Goal: Task Accomplishment & Management: Complete application form

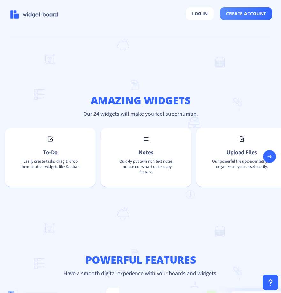
scroll to position [510, 0]
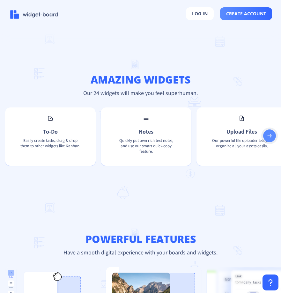
click at [269, 139] on rect at bounding box center [269, 136] width 6 height 6
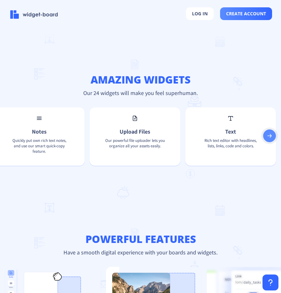
scroll to position [0, 204]
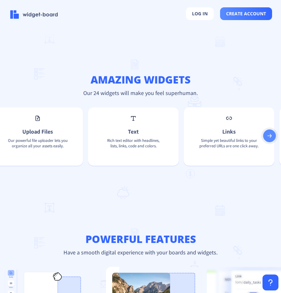
click at [269, 139] on rect at bounding box center [269, 136] width 6 height 6
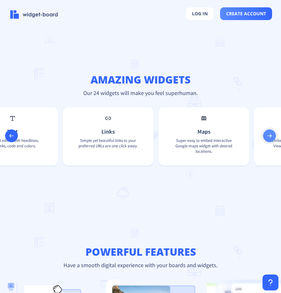
scroll to position [0, 408]
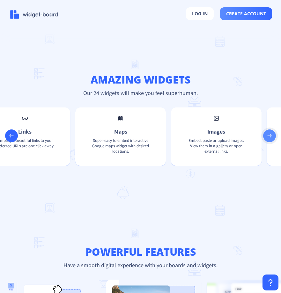
click at [269, 139] on rect at bounding box center [269, 136] width 6 height 6
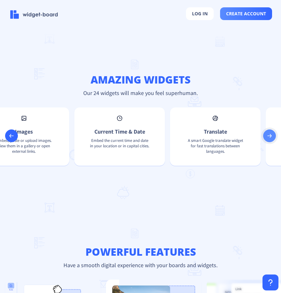
scroll to position [0, 612]
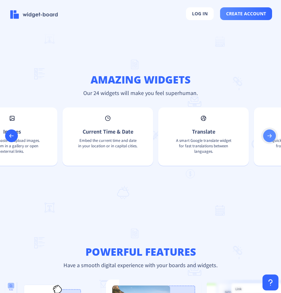
click at [269, 139] on rect at bounding box center [269, 136] width 6 height 6
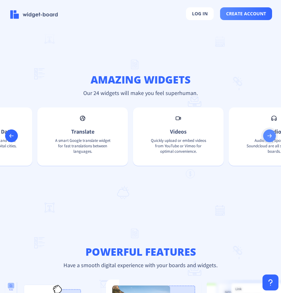
scroll to position [0, 816]
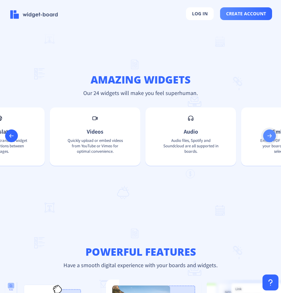
click at [269, 139] on rect at bounding box center [269, 136] width 6 height 6
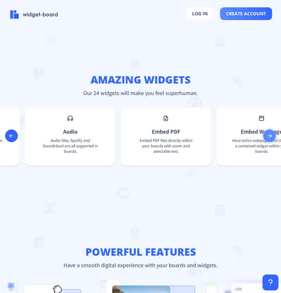
scroll to position [0, 1020]
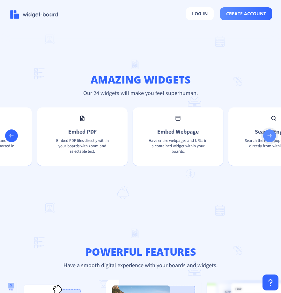
click at [269, 139] on rect at bounding box center [269, 136] width 6 height 6
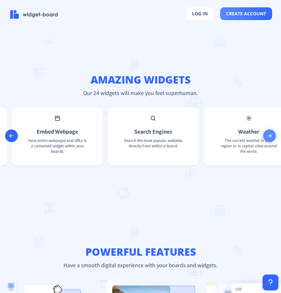
scroll to position [0, 1224]
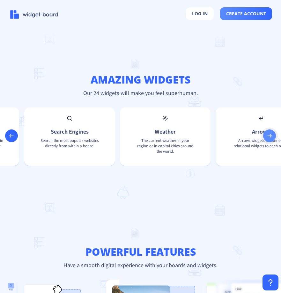
click at [269, 139] on rect at bounding box center [269, 136] width 6 height 6
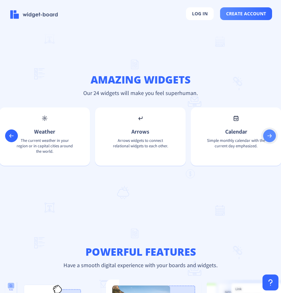
scroll to position [0, 1428]
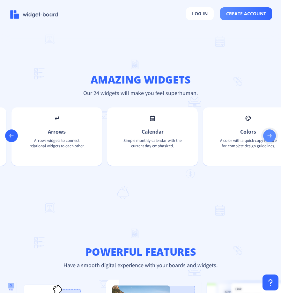
click at [270, 139] on rect at bounding box center [269, 136] width 6 height 6
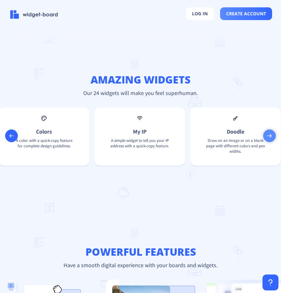
click at [270, 139] on rect at bounding box center [269, 136] width 6 height 6
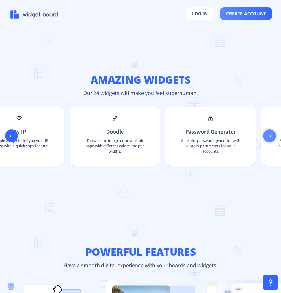
scroll to position [0, 1836]
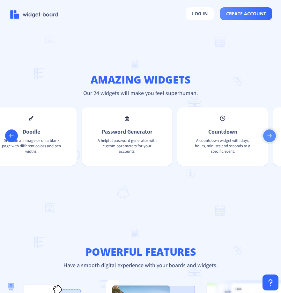
click at [270, 139] on rect at bounding box center [269, 136] width 6 height 6
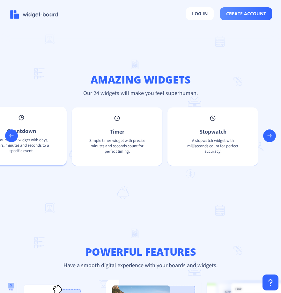
scroll to position [0, 2024]
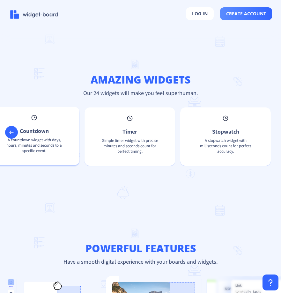
click at [45, 147] on p "A countdown widget with days, hours, minutes and seconds to a specific event." at bounding box center [34, 146] width 70 height 19
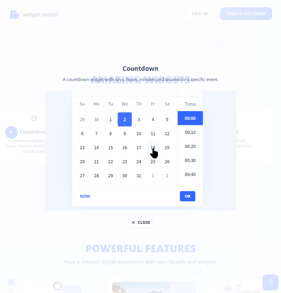
click at [140, 224] on button "close" at bounding box center [140, 222] width 25 height 11
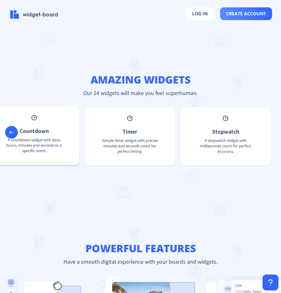
click at [58, 151] on p "A countdown widget with days, hours, minutes and seconds to a specific event." at bounding box center [34, 146] width 70 height 19
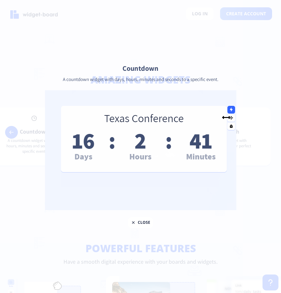
click at [236, 16] on div at bounding box center [140, 146] width 281 height 293
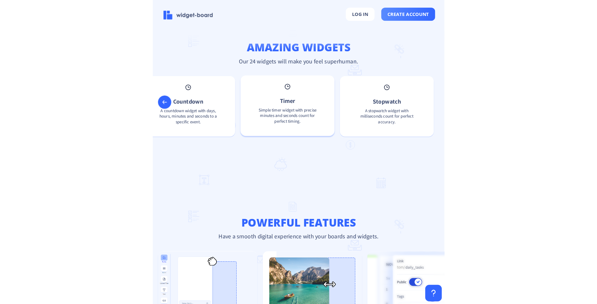
scroll to position [542, 0]
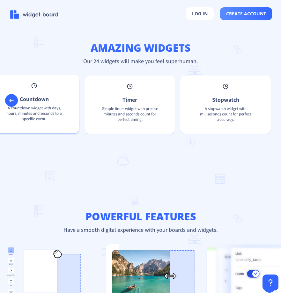
click at [56, 112] on p "A countdown widget with days, hours, minutes and seconds to a specific event." at bounding box center [34, 114] width 70 height 19
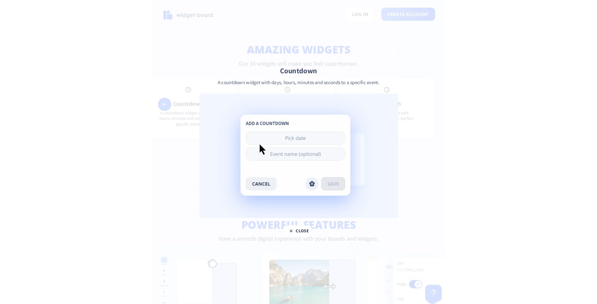
scroll to position [542, 0]
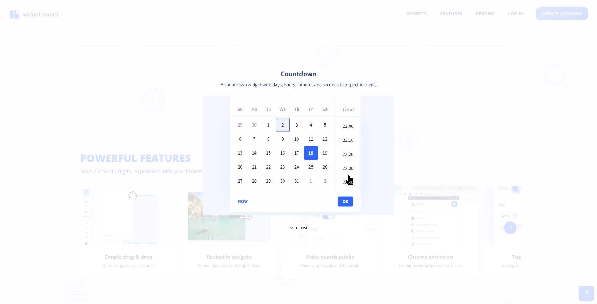
click at [280, 201] on img at bounding box center [298, 156] width 191 height 120
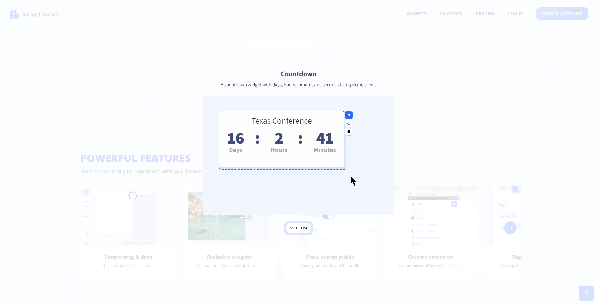
click at [280, 227] on button "close" at bounding box center [298, 228] width 25 height 11
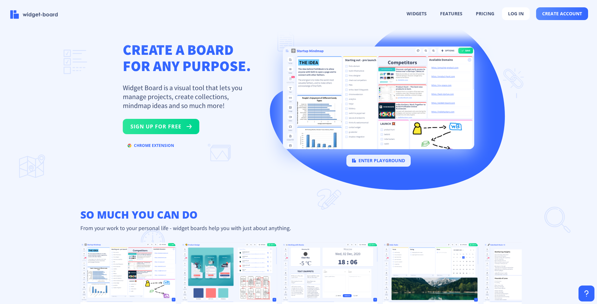
scroll to position [0, 0]
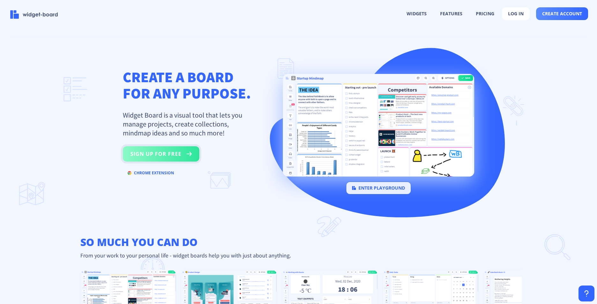
click at [164, 156] on button "sign up for free" at bounding box center [161, 153] width 76 height 15
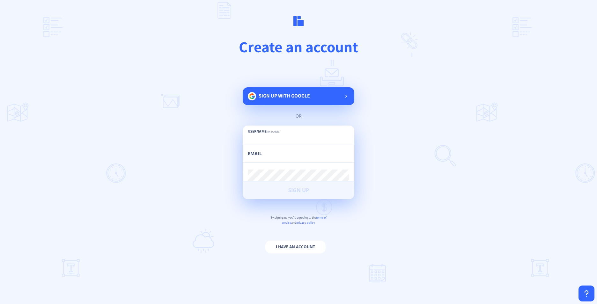
click at [268, 137] on input "text" at bounding box center [298, 138] width 101 height 11
type input "Mausam"
click at [264, 149] on div "Email" at bounding box center [298, 153] width 101 height 18
click at [280, 93] on span "Sign up with google" at bounding box center [283, 95] width 51 height 7
click at [274, 157] on input "email" at bounding box center [298, 156] width 101 height 11
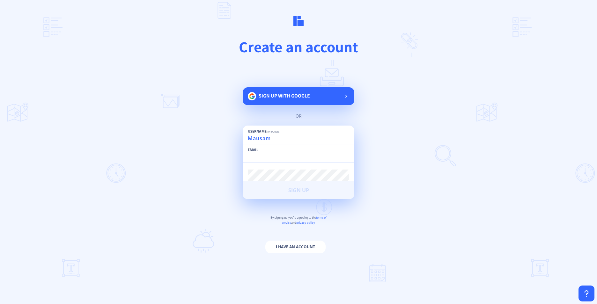
click at [278, 159] on input "email" at bounding box center [298, 156] width 101 height 11
click at [278, 160] on input "email" at bounding box center [298, 156] width 101 height 11
click at [280, 176] on div "Username min 3 chars Mausam Email Password min 6 chars Sign Up" at bounding box center [299, 163] width 112 height 74
type input "[EMAIL_ADDRESS][DOMAIN_NAME]"
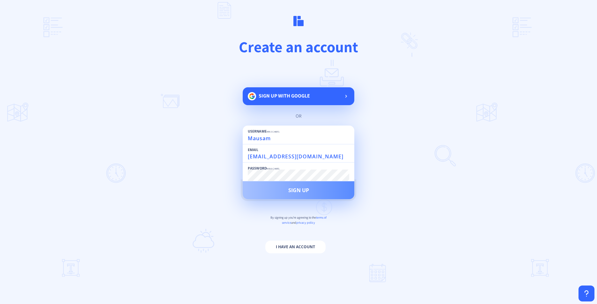
click at [280, 193] on button "Sign Up" at bounding box center [299, 190] width 112 height 18
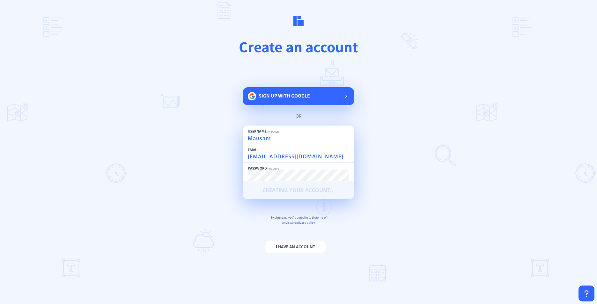
scroll to position [0, 0]
click at [280, 99] on span "Sign up with google" at bounding box center [283, 95] width 51 height 7
